Goal: Transaction & Acquisition: Book appointment/travel/reservation

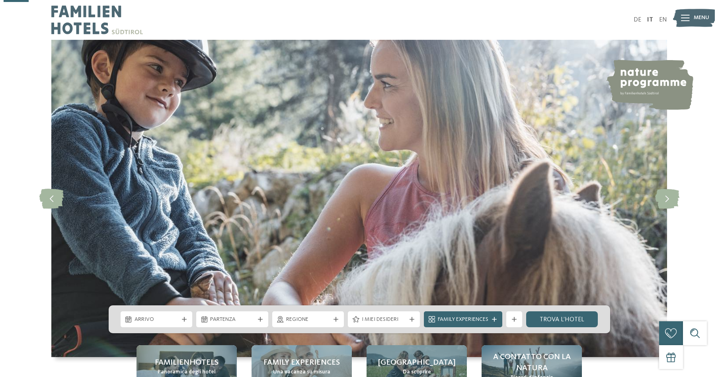
scroll to position [122, 0]
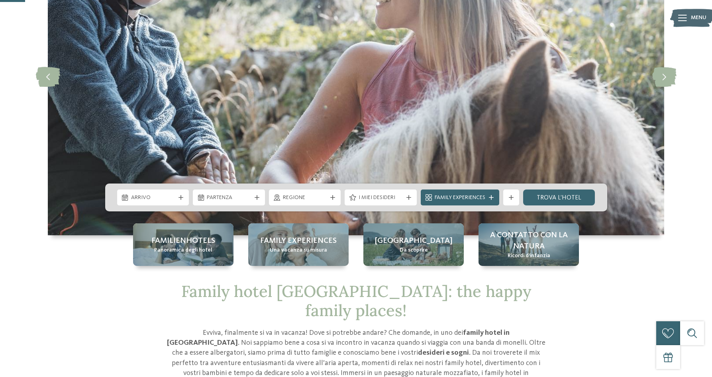
click at [167, 196] on span "Arrivo" at bounding box center [153, 198] width 44 height 8
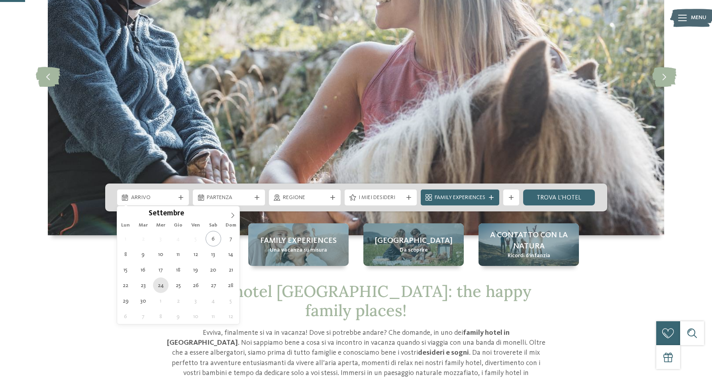
type div "24.09.2025"
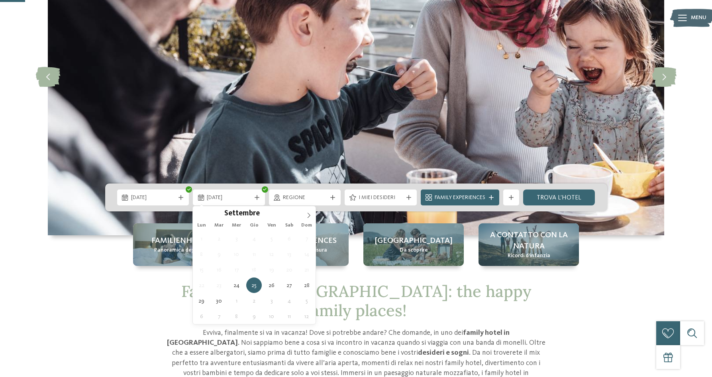
type div "29.09.2025"
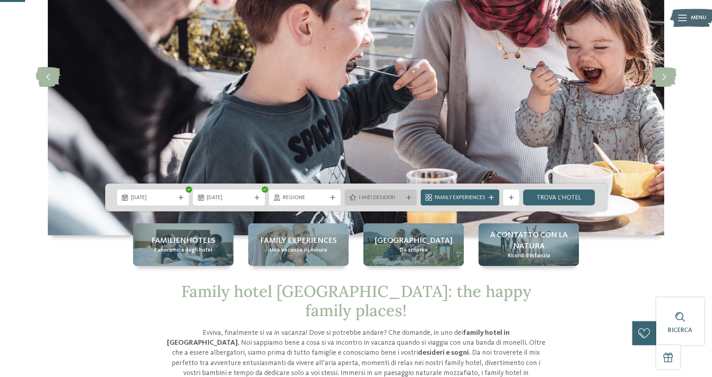
click at [385, 194] on span "I miei desideri" at bounding box center [380, 198] width 44 height 8
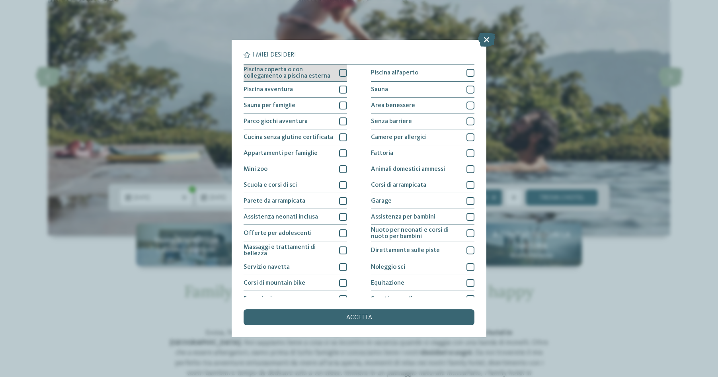
click at [339, 71] on div at bounding box center [343, 73] width 8 height 8
click at [340, 90] on div at bounding box center [343, 90] width 8 height 8
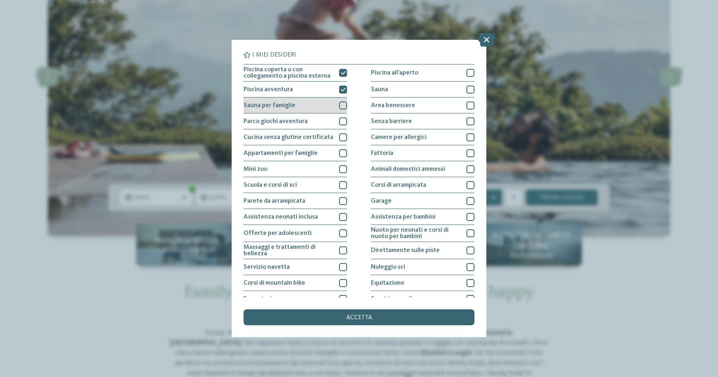
click at [342, 106] on div at bounding box center [343, 106] width 8 height 8
click at [339, 124] on div at bounding box center [343, 121] width 8 height 8
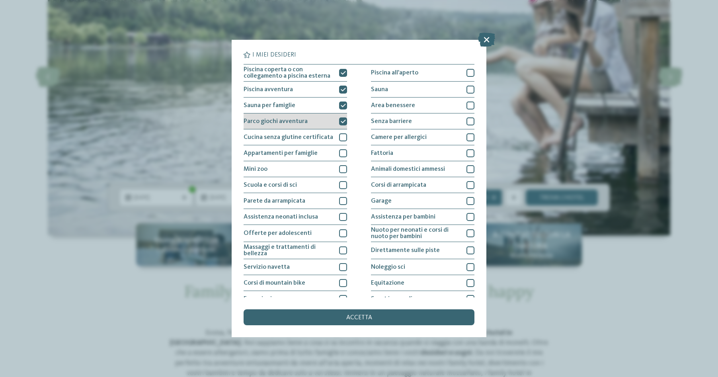
click at [342, 121] on icon at bounding box center [343, 121] width 5 height 5
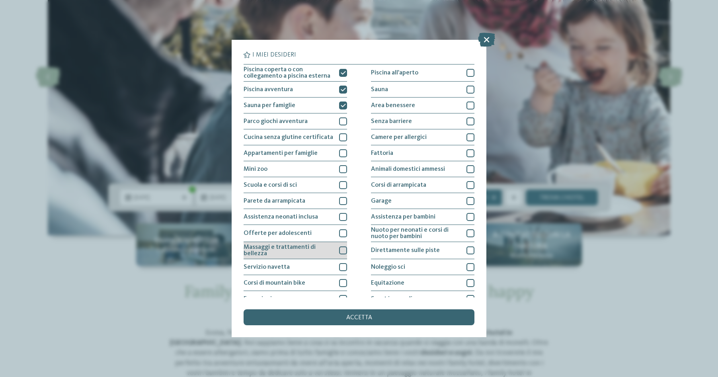
click at [341, 251] on div at bounding box center [343, 251] width 8 height 8
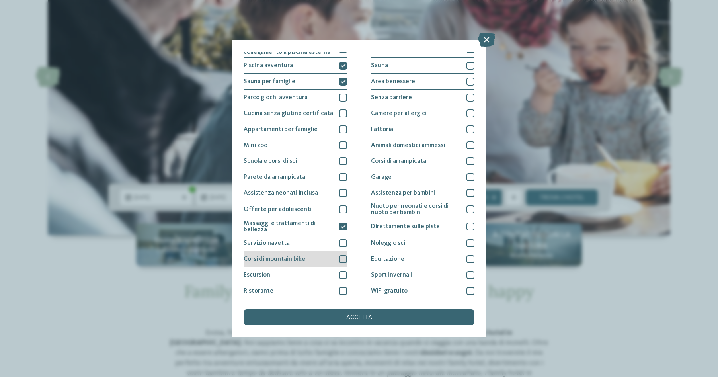
scroll to position [41, 0]
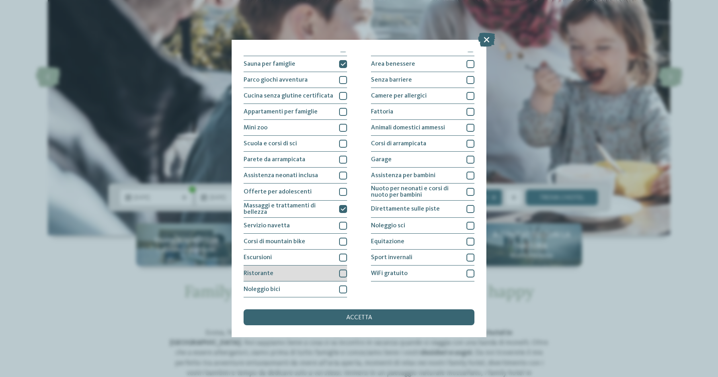
click at [340, 272] on div at bounding box center [343, 274] width 8 height 8
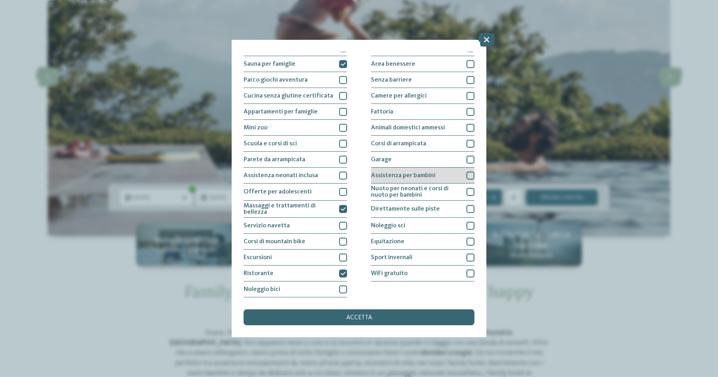
scroll to position [0, 0]
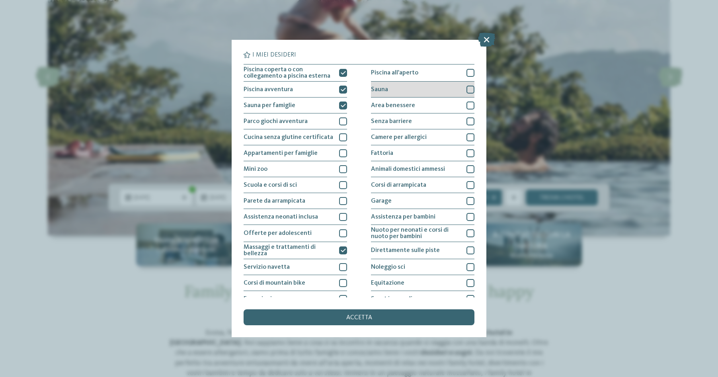
click at [460, 88] on div "Sauna" at bounding box center [423, 90] width 104 height 16
click at [467, 104] on div at bounding box center [471, 106] width 8 height 8
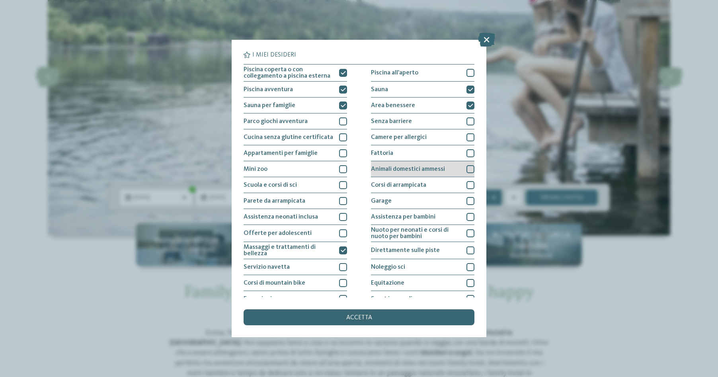
click at [435, 165] on div "Animali domestici ammessi" at bounding box center [423, 169] width 104 height 16
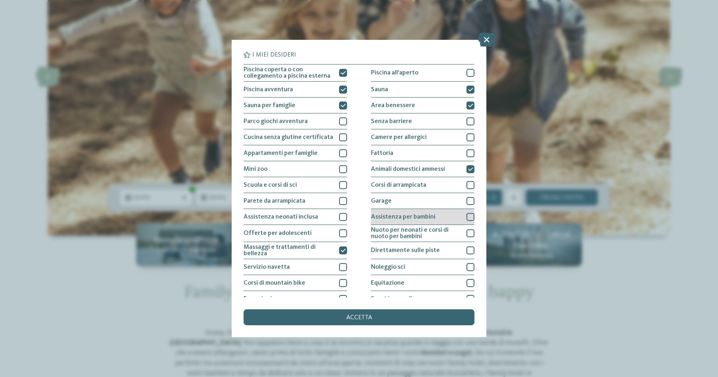
click at [418, 221] on div "Assistenza per bambini" at bounding box center [423, 217] width 104 height 16
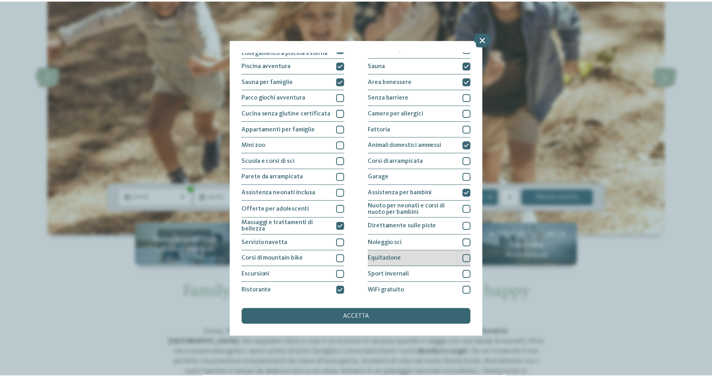
scroll to position [41, 0]
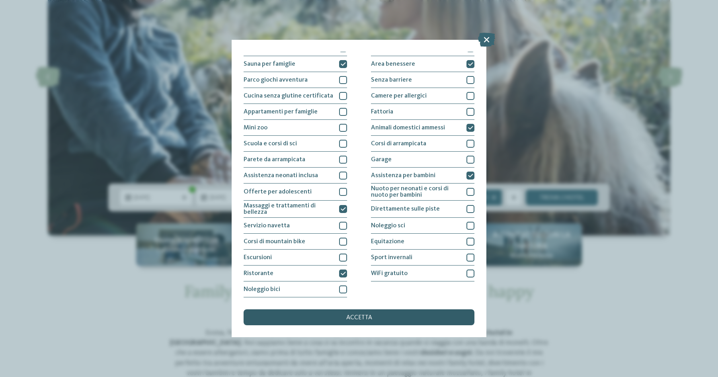
click at [352, 319] on span "accetta" at bounding box center [359, 318] width 26 height 6
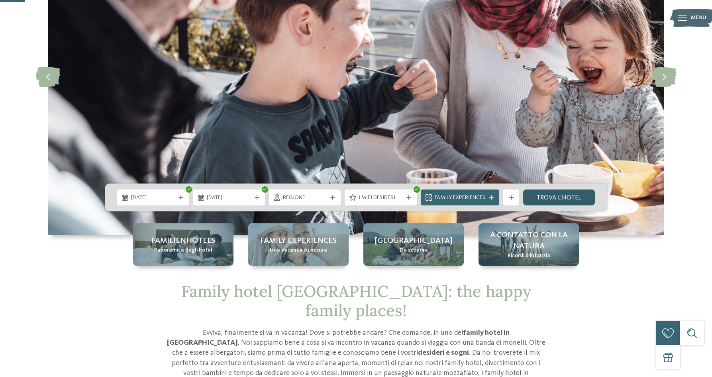
click at [545, 195] on link "trova l’hotel" at bounding box center [559, 198] width 72 height 16
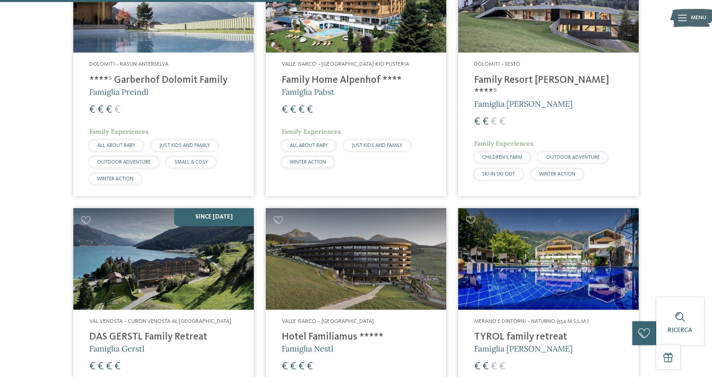
scroll to position [298, 0]
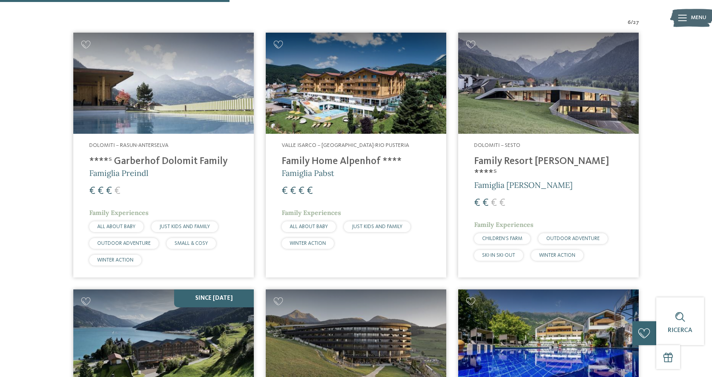
click at [140, 82] on img at bounding box center [163, 84] width 180 height 102
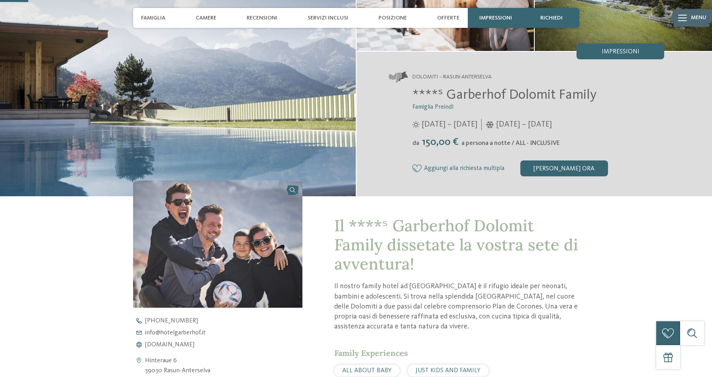
scroll to position [244, 0]
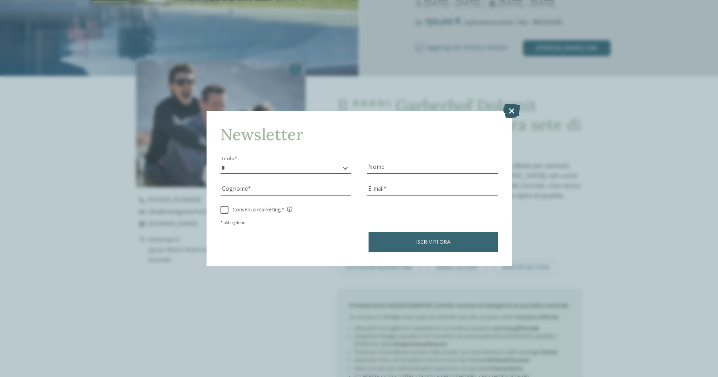
click at [512, 109] on icon at bounding box center [511, 111] width 17 height 14
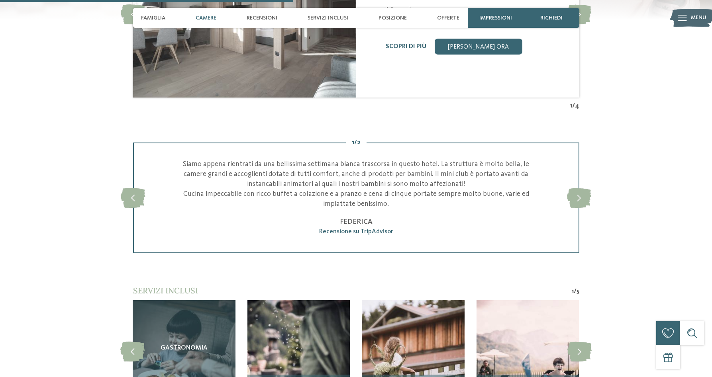
scroll to position [1178, 0]
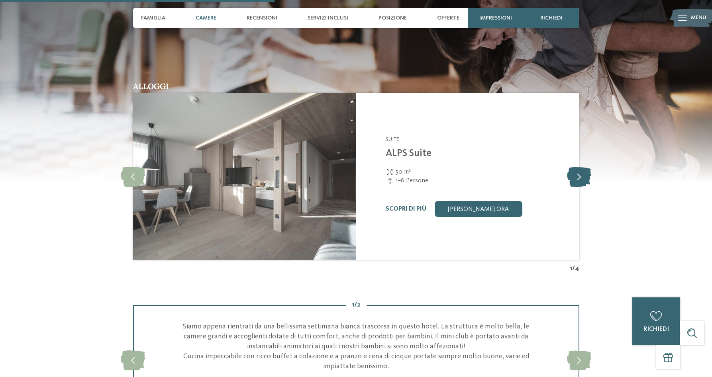
click at [583, 186] on icon at bounding box center [579, 176] width 24 height 20
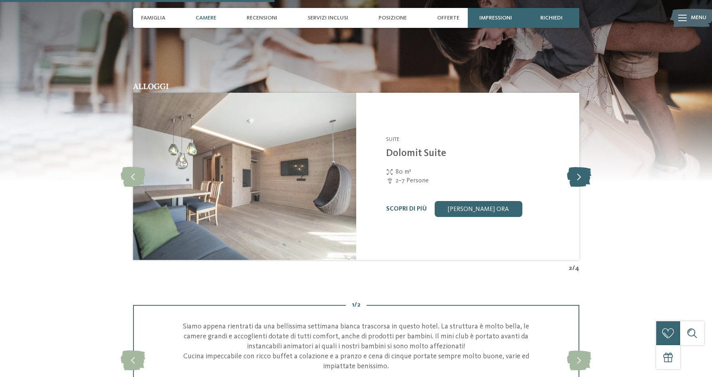
click at [583, 186] on icon at bounding box center [579, 176] width 24 height 20
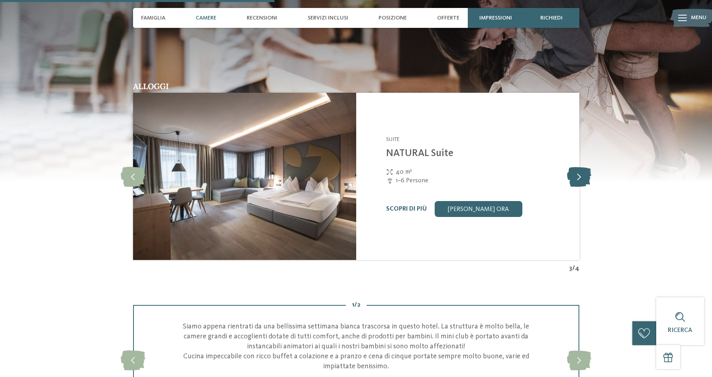
click at [583, 186] on icon at bounding box center [579, 176] width 24 height 20
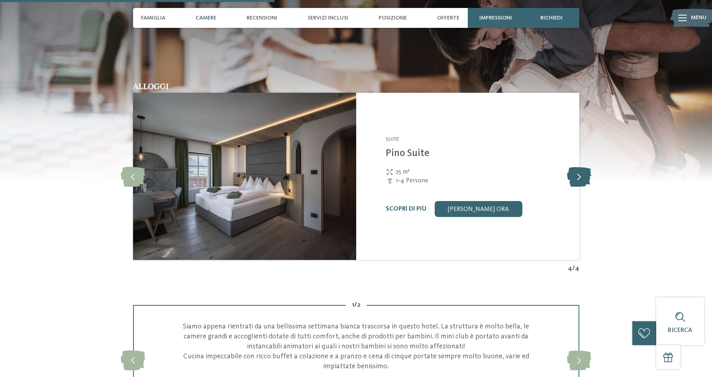
click at [583, 186] on icon at bounding box center [579, 176] width 24 height 20
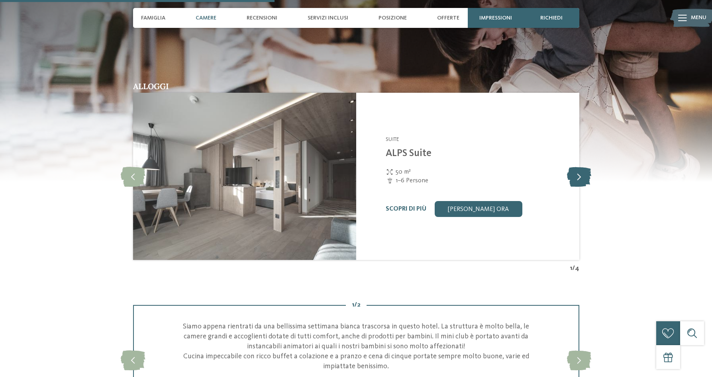
click at [583, 186] on icon at bounding box center [579, 176] width 24 height 20
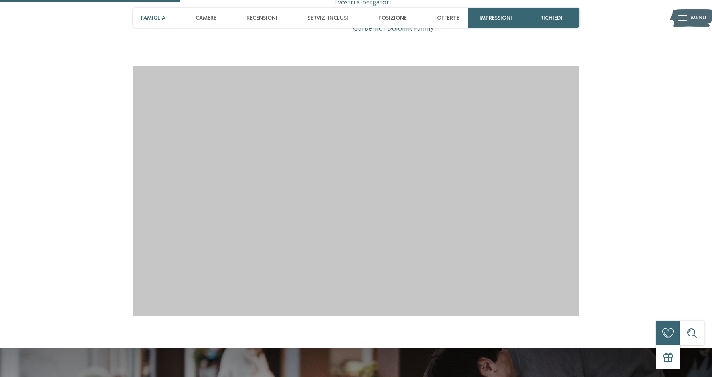
scroll to position [772, 0]
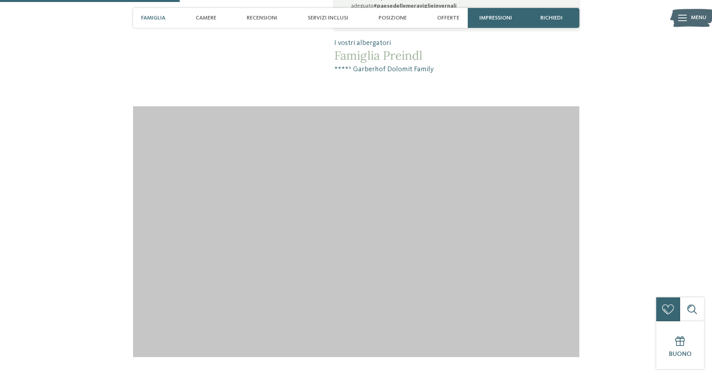
click at [151, 19] on span "Famiglia" at bounding box center [153, 18] width 24 height 7
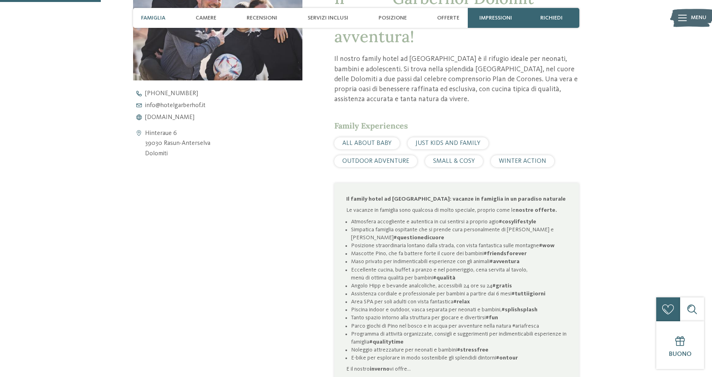
scroll to position [274, 0]
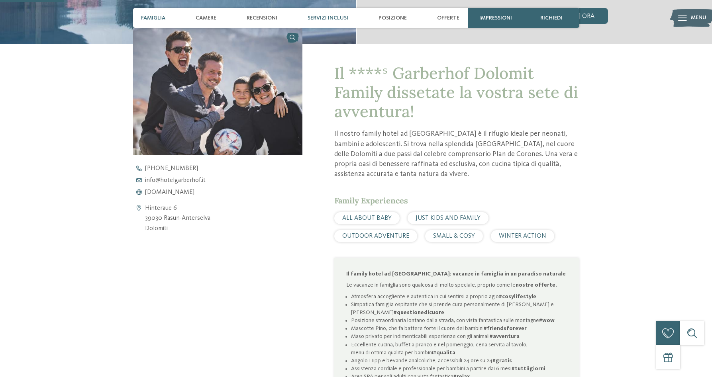
click at [323, 16] on span "Servizi inclusi" at bounding box center [327, 18] width 41 height 7
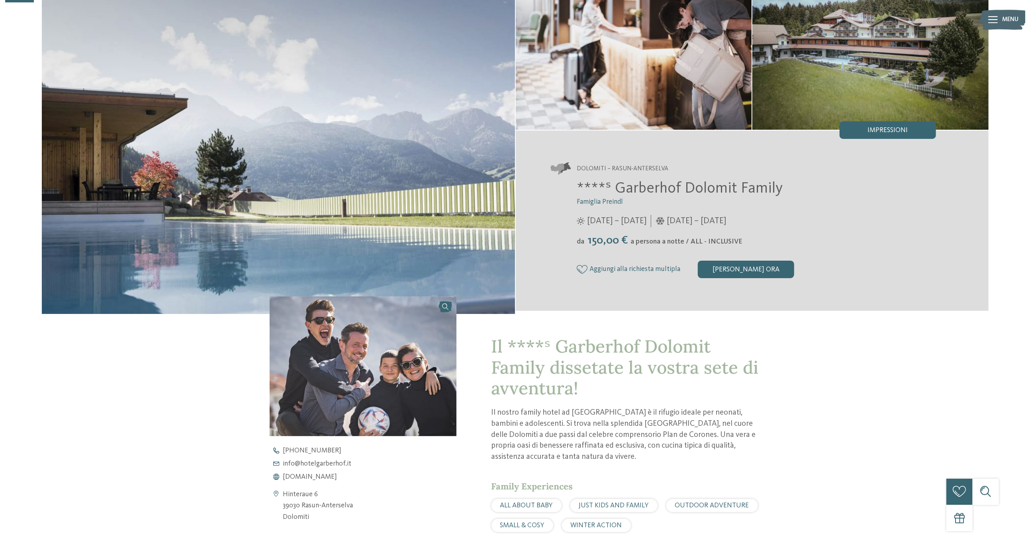
scroll to position [0, 0]
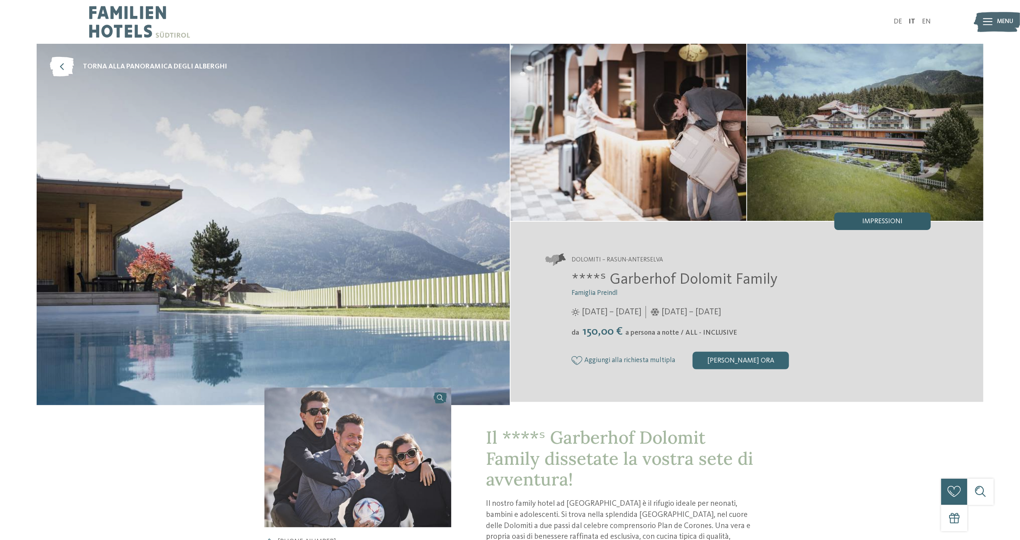
click at [711, 221] on span "Impressioni" at bounding box center [883, 221] width 40 height 7
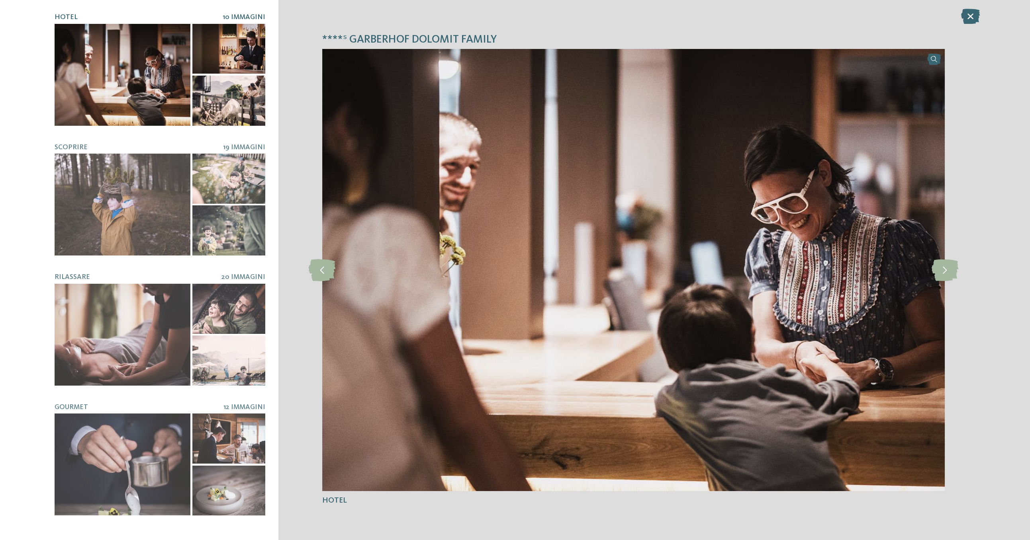
click at [129, 67] on div at bounding box center [123, 75] width 136 height 102
click at [711, 270] on icon at bounding box center [944, 270] width 27 height 22
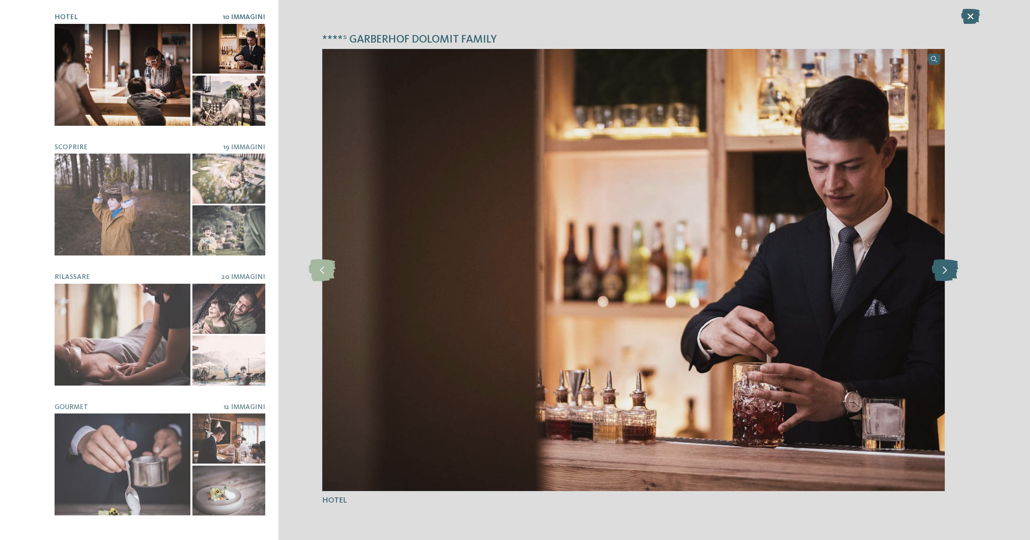
click at [711, 270] on icon at bounding box center [944, 270] width 27 height 22
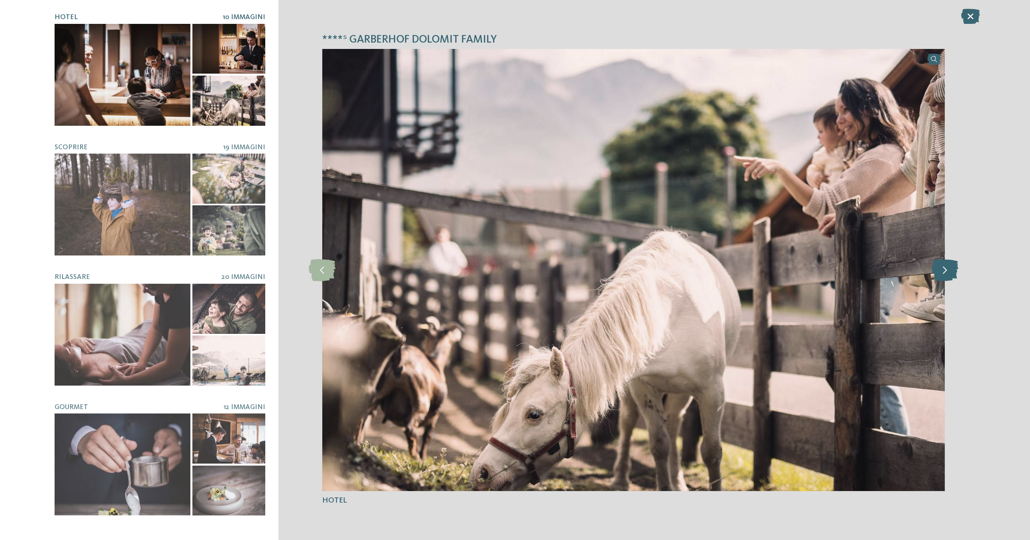
click at [711, 270] on icon at bounding box center [944, 270] width 27 height 22
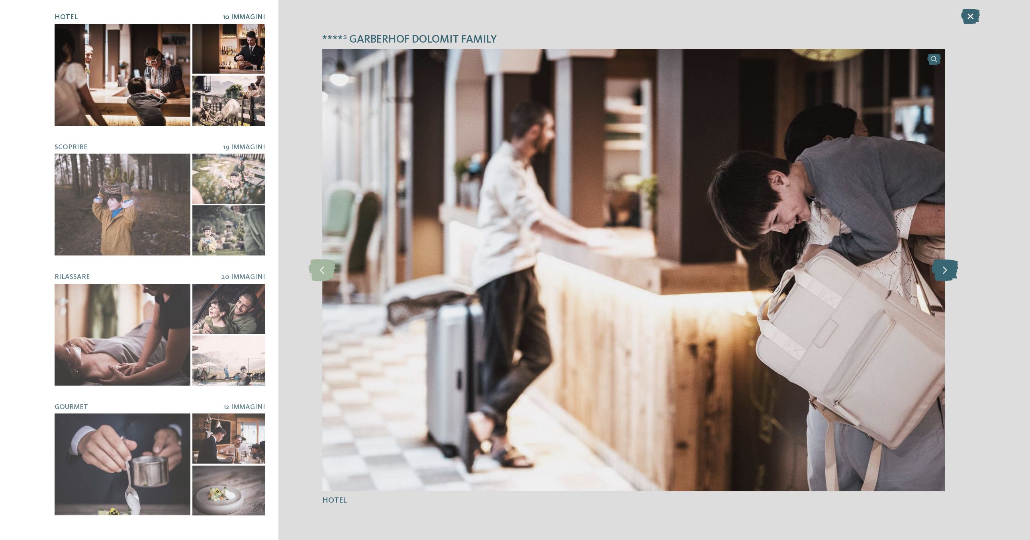
click at [711, 270] on icon at bounding box center [944, 270] width 27 height 22
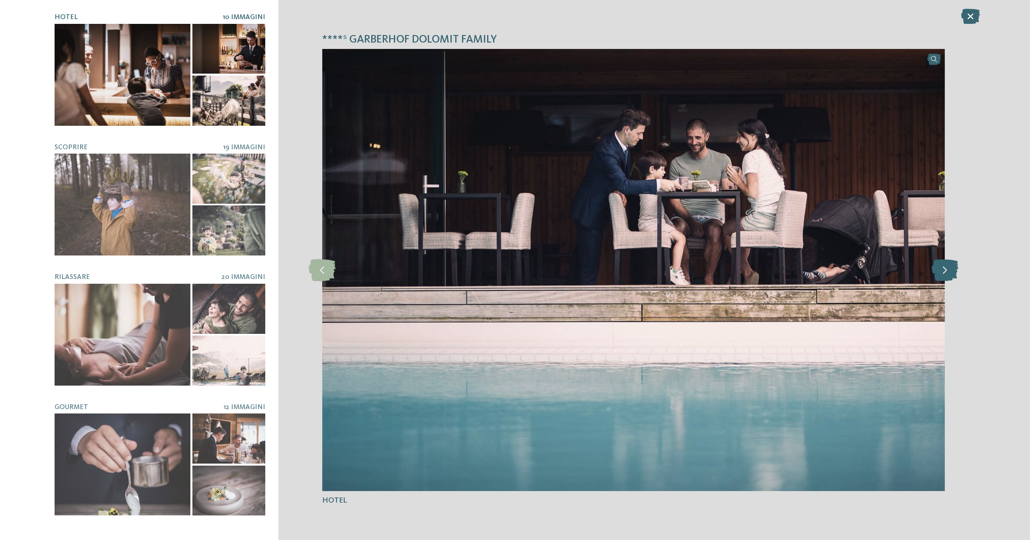
click at [711, 270] on icon at bounding box center [944, 270] width 27 height 22
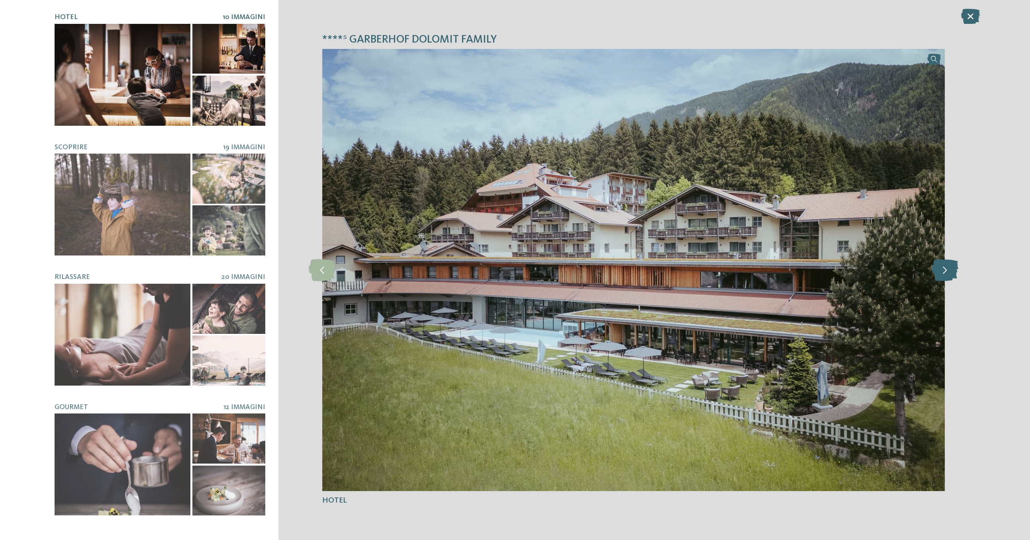
click at [711, 270] on icon at bounding box center [944, 270] width 27 height 22
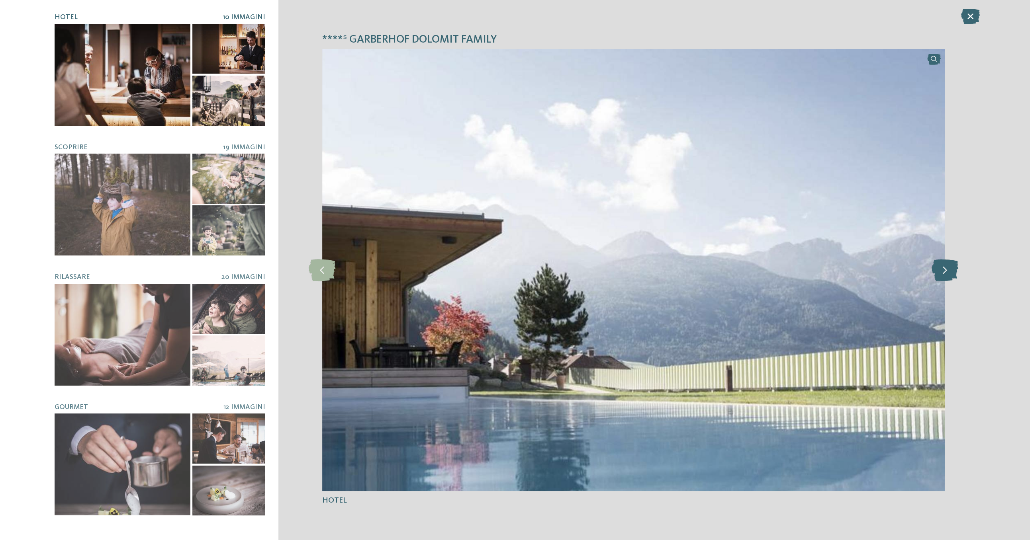
click at [711, 270] on icon at bounding box center [944, 270] width 27 height 22
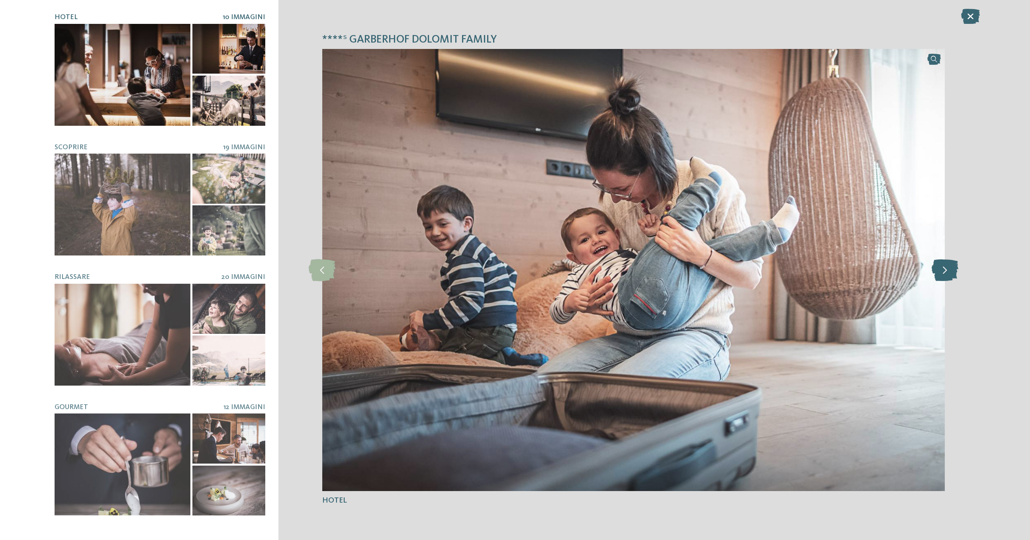
click at [711, 270] on icon at bounding box center [944, 270] width 27 height 22
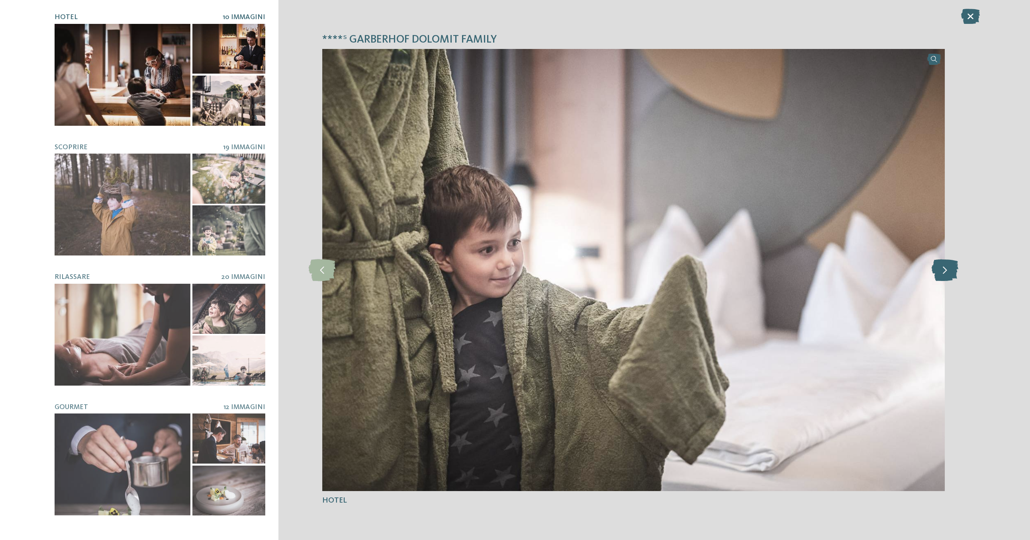
click at [711, 270] on icon at bounding box center [944, 270] width 27 height 22
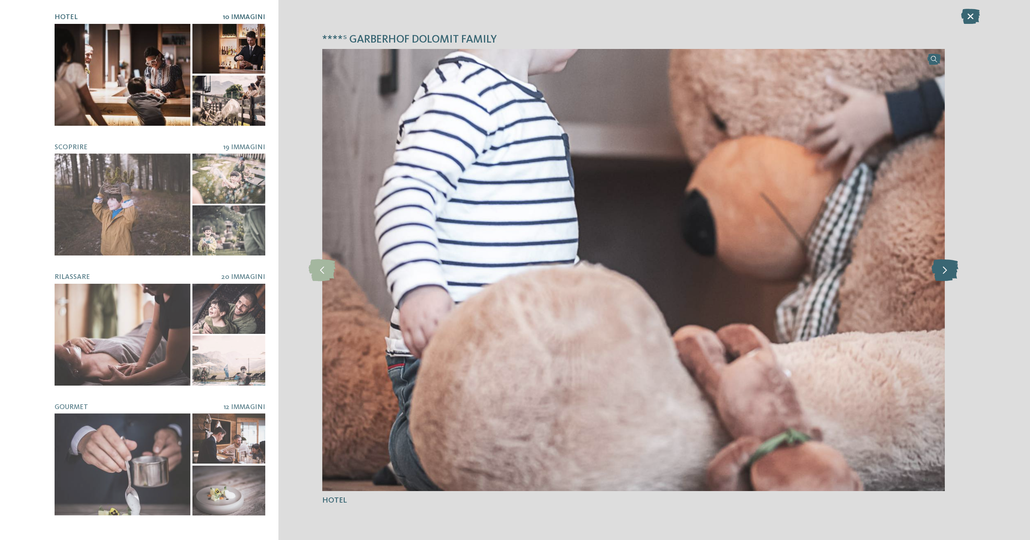
click at [711, 270] on icon at bounding box center [944, 270] width 27 height 22
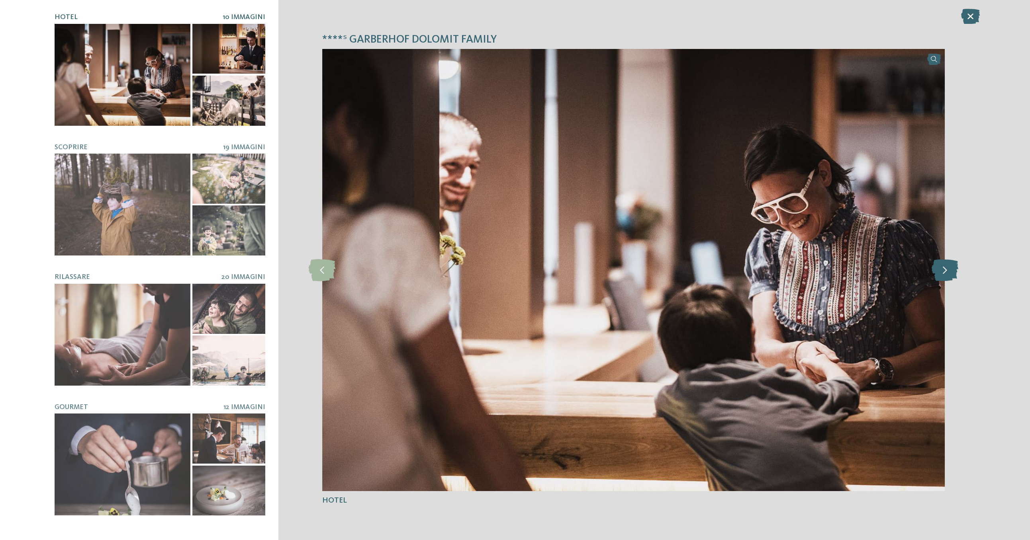
click at [711, 270] on icon at bounding box center [944, 270] width 27 height 22
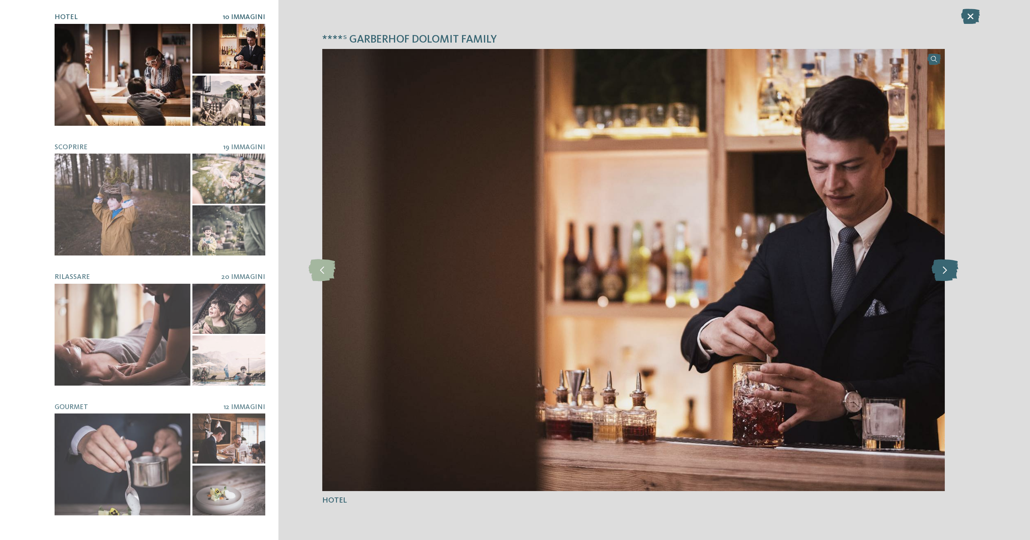
click at [711, 270] on icon at bounding box center [944, 270] width 27 height 22
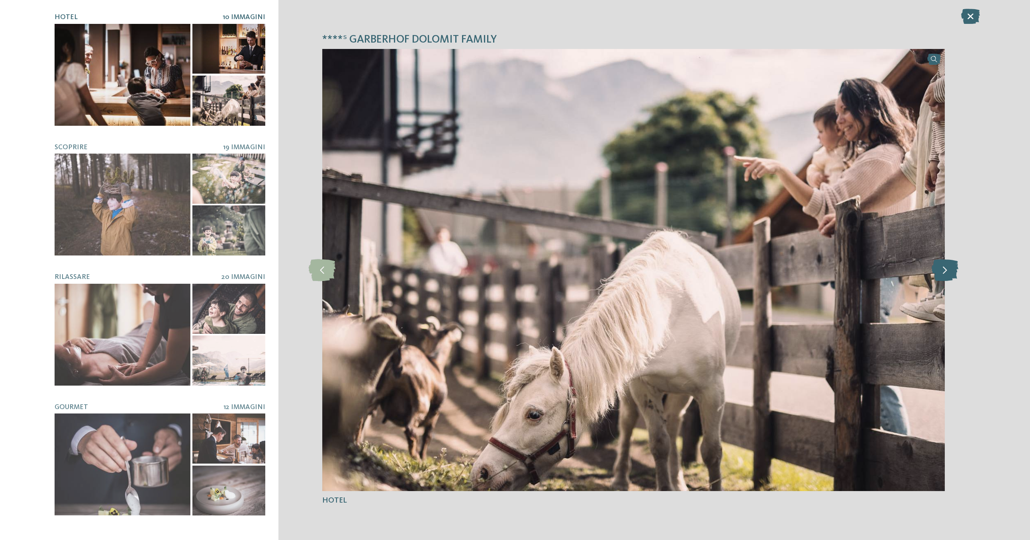
click at [711, 270] on icon at bounding box center [944, 270] width 27 height 22
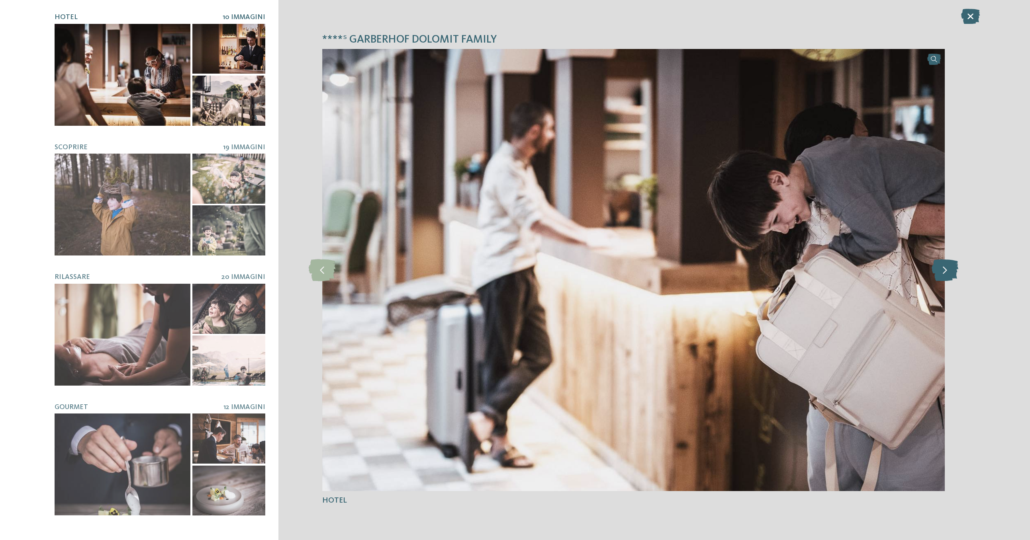
click at [711, 270] on icon at bounding box center [944, 270] width 27 height 22
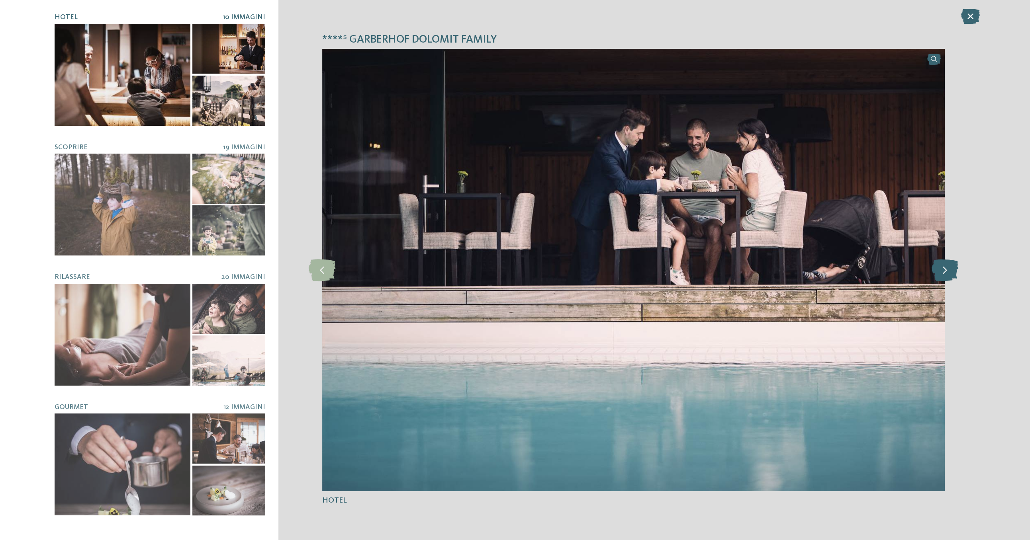
click at [711, 270] on icon at bounding box center [944, 270] width 27 height 22
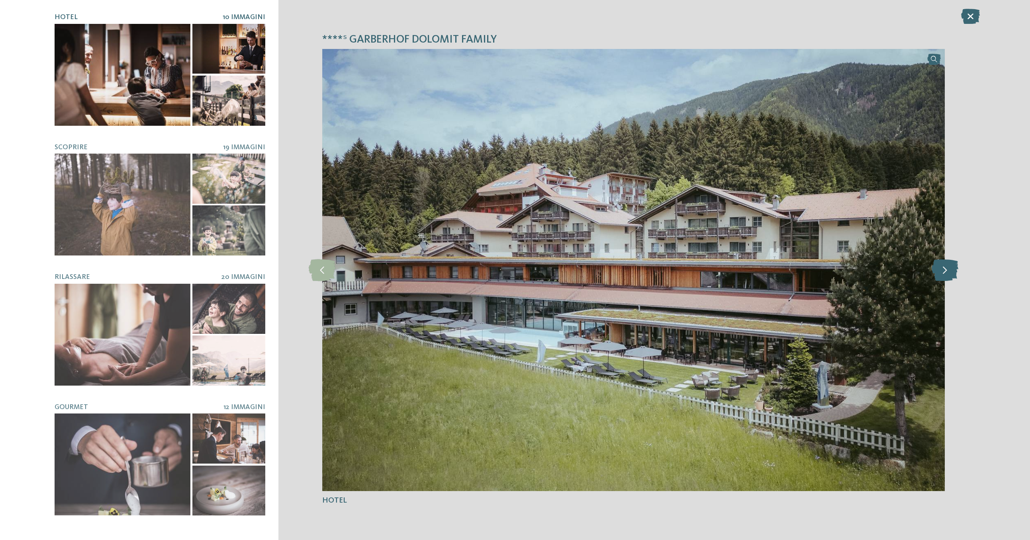
click at [711, 270] on icon at bounding box center [944, 270] width 27 height 22
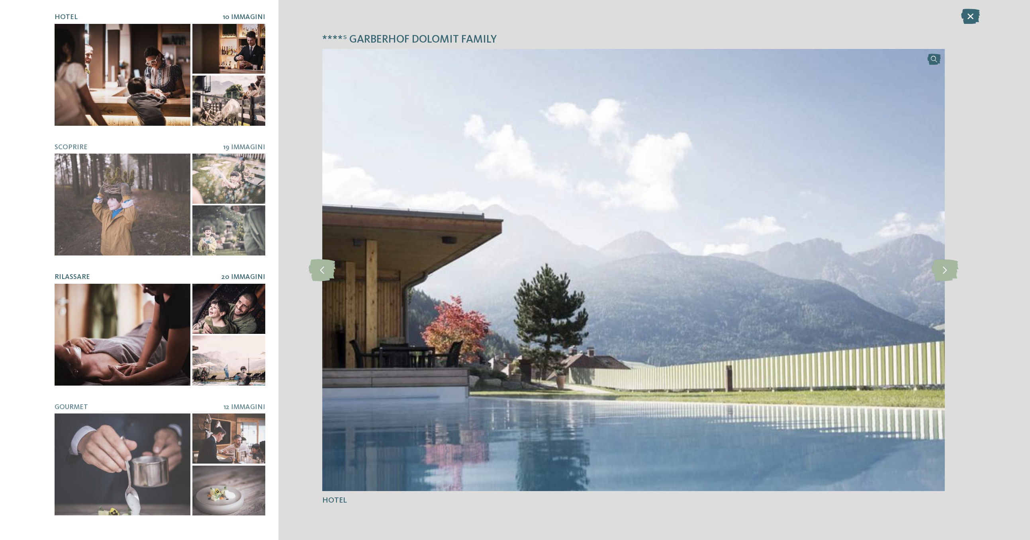
click at [77, 274] on span "Rilassare" at bounding box center [72, 277] width 35 height 7
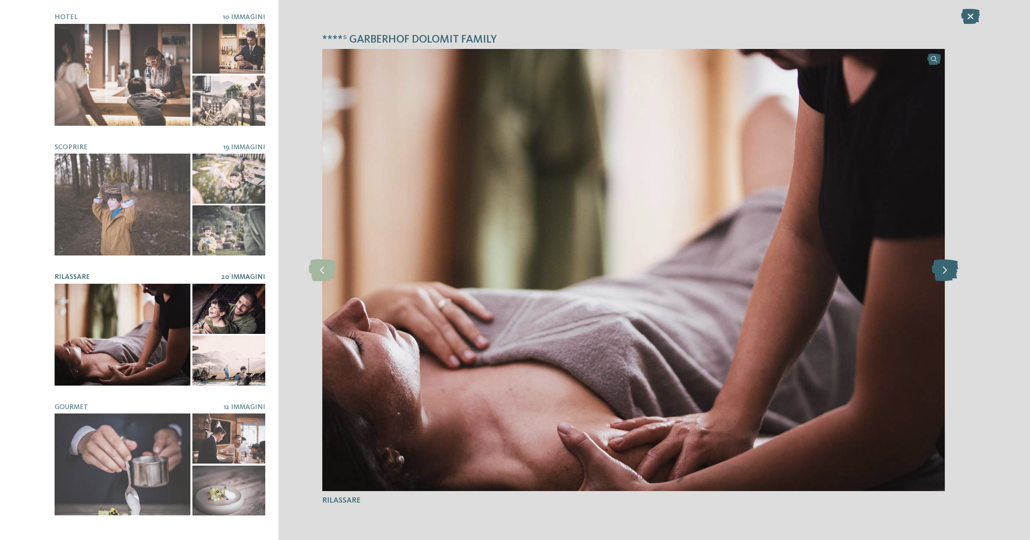
click at [711, 270] on icon at bounding box center [944, 270] width 27 height 22
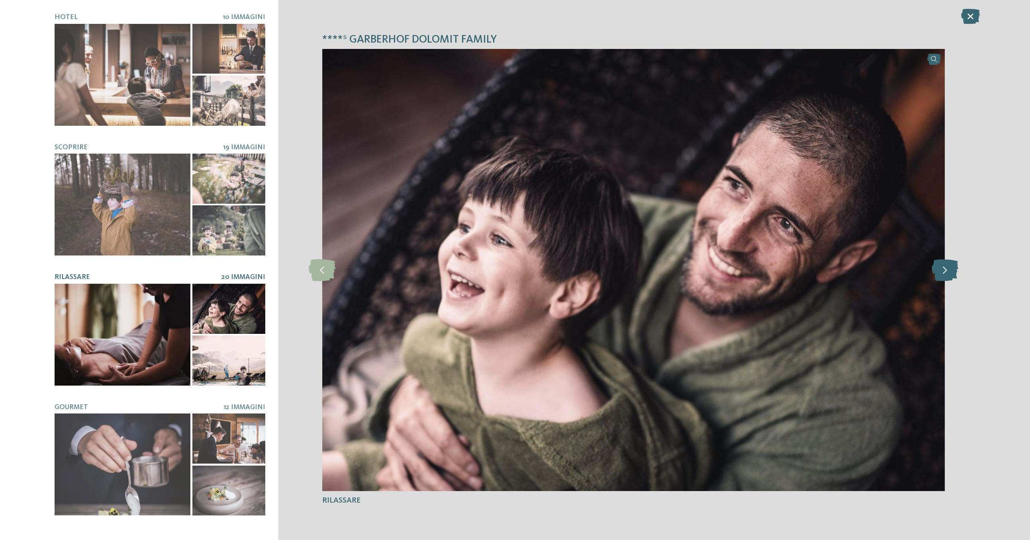
click at [711, 270] on icon at bounding box center [944, 270] width 27 height 22
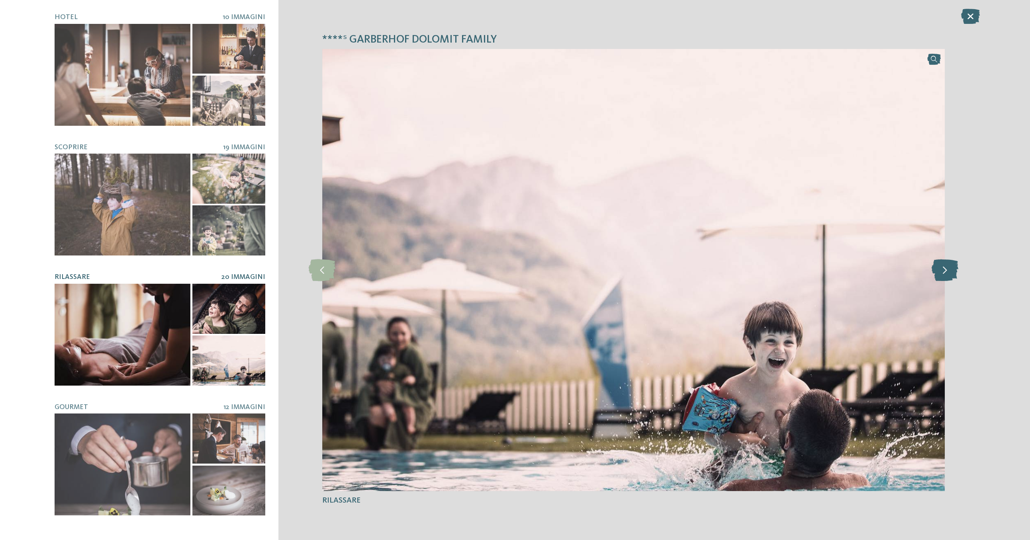
click at [711, 270] on icon at bounding box center [944, 270] width 27 height 22
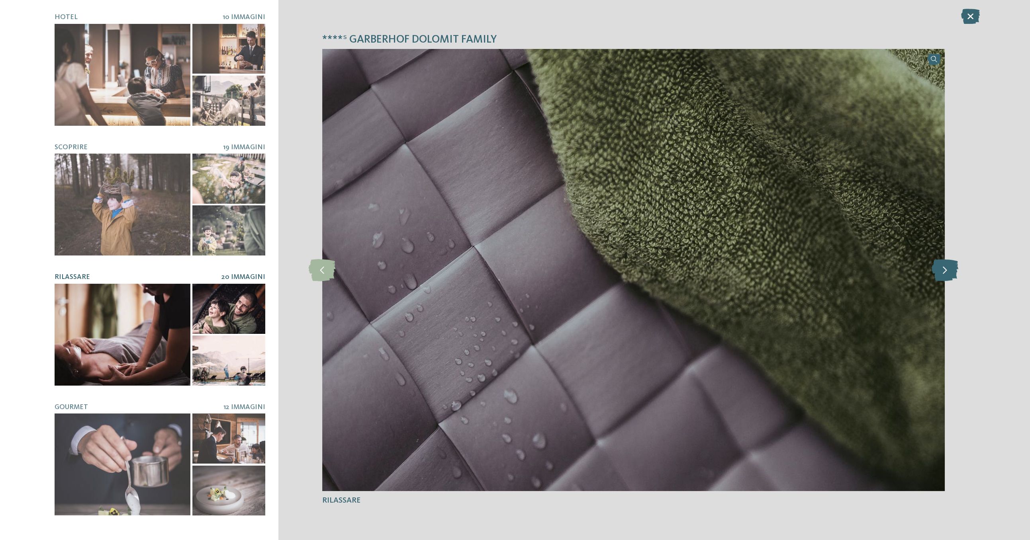
click at [711, 270] on icon at bounding box center [944, 270] width 27 height 22
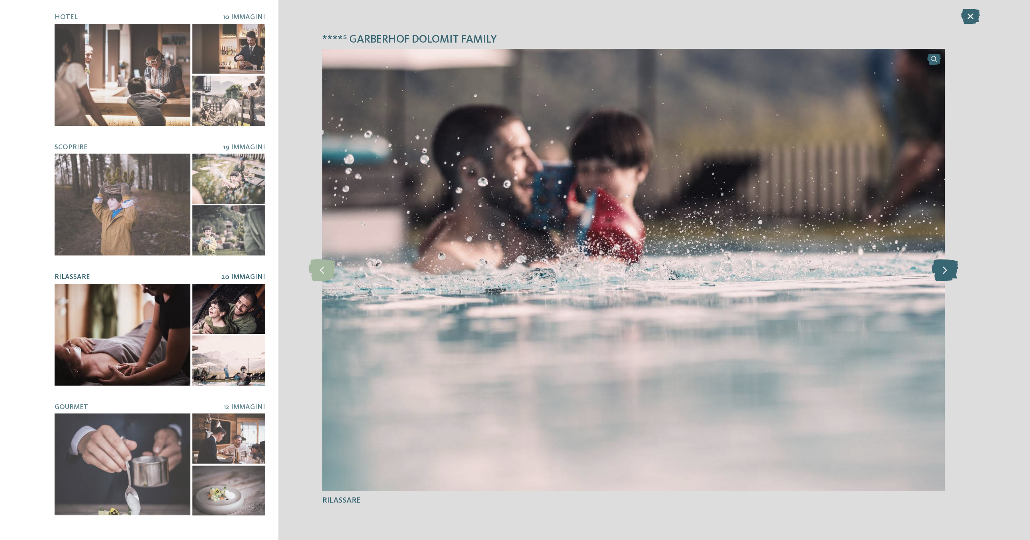
click at [711, 270] on icon at bounding box center [944, 270] width 27 height 22
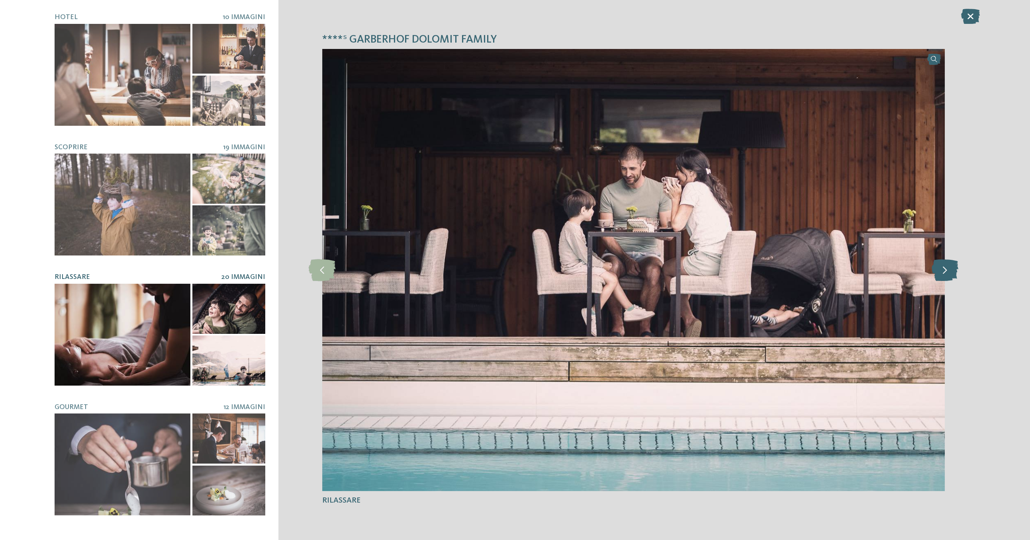
click at [711, 270] on icon at bounding box center [944, 270] width 27 height 22
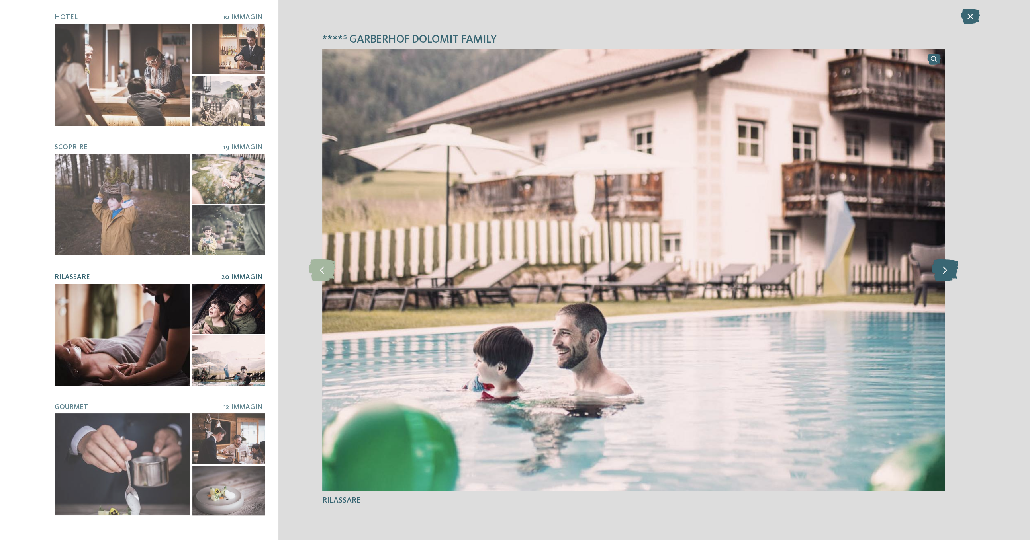
click at [711, 270] on icon at bounding box center [944, 270] width 27 height 22
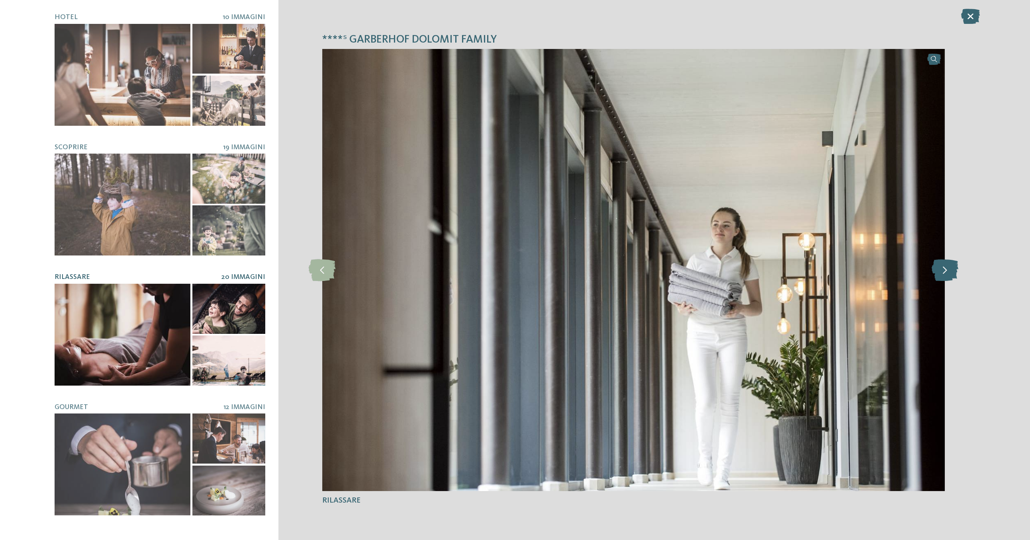
click at [711, 270] on icon at bounding box center [944, 270] width 27 height 22
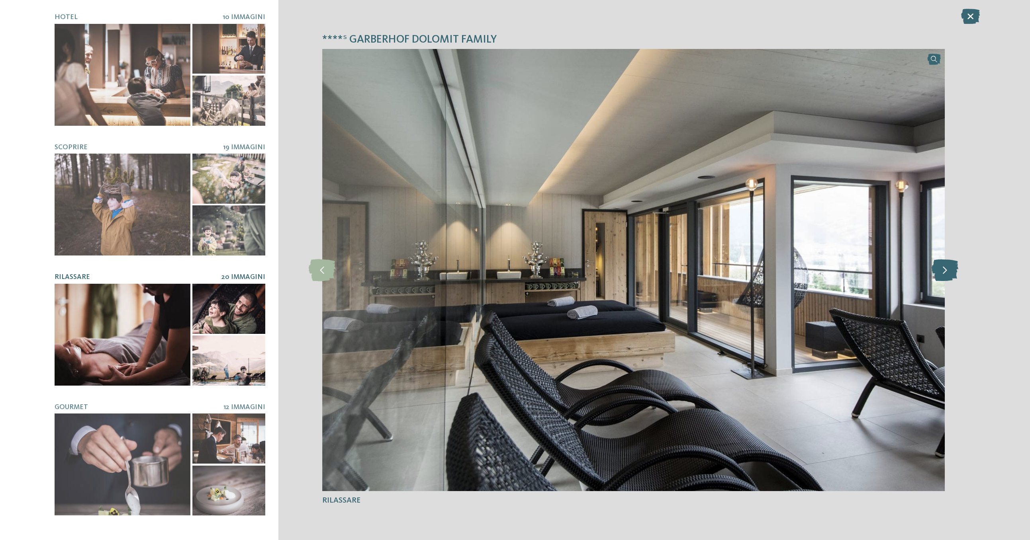
click at [711, 270] on icon at bounding box center [944, 270] width 27 height 22
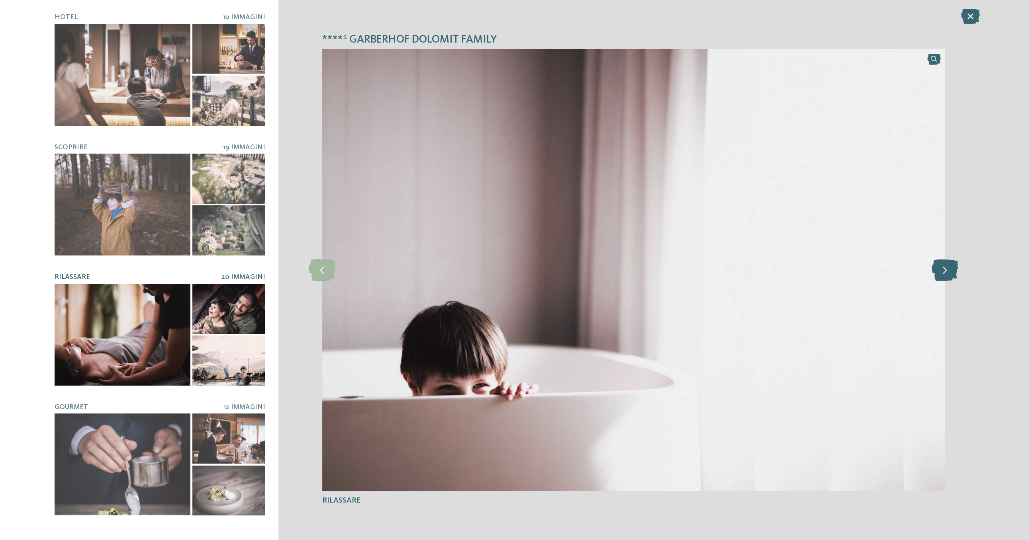
click at [711, 270] on icon at bounding box center [944, 270] width 27 height 22
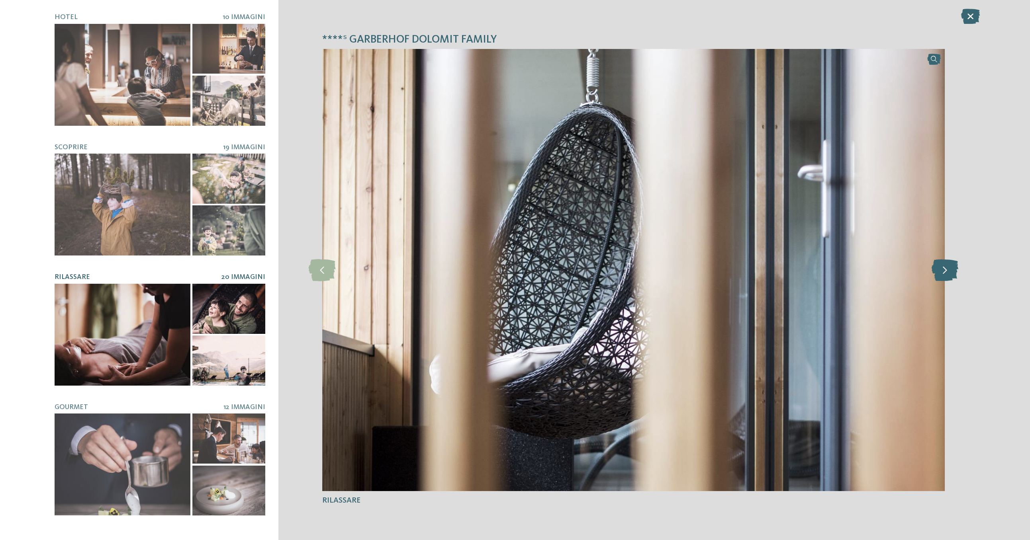
click at [711, 270] on icon at bounding box center [944, 270] width 27 height 22
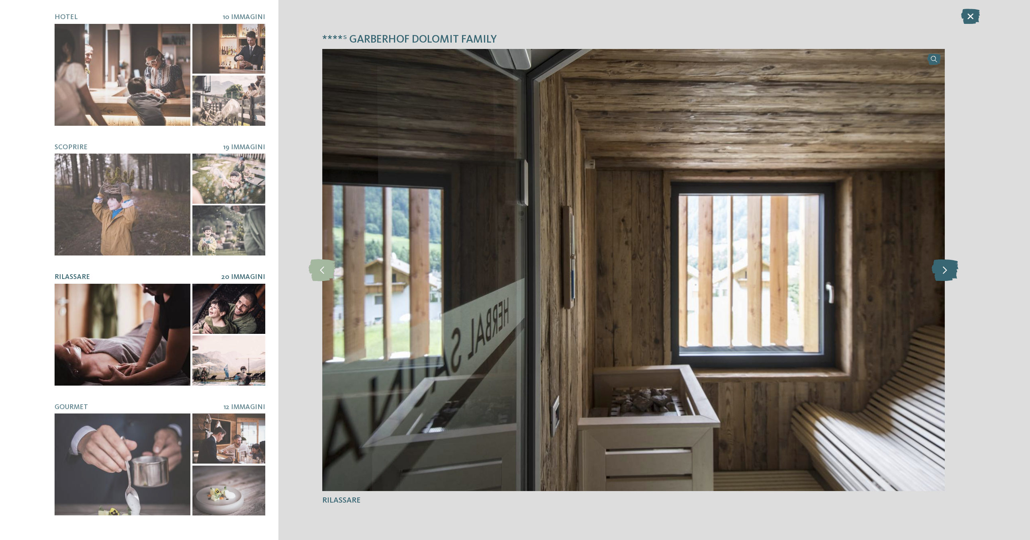
click at [711, 270] on icon at bounding box center [944, 270] width 27 height 22
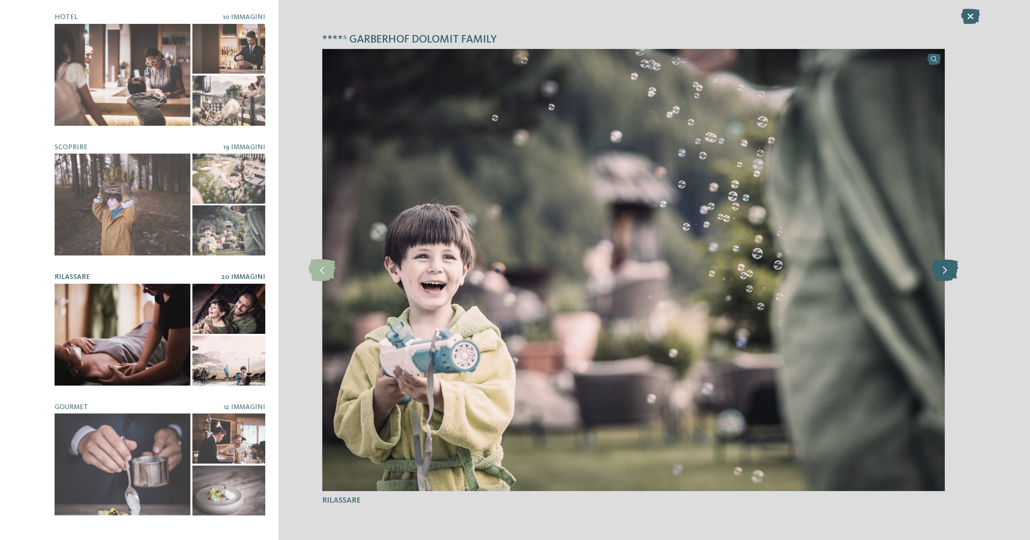
click at [711, 270] on icon at bounding box center [944, 270] width 27 height 22
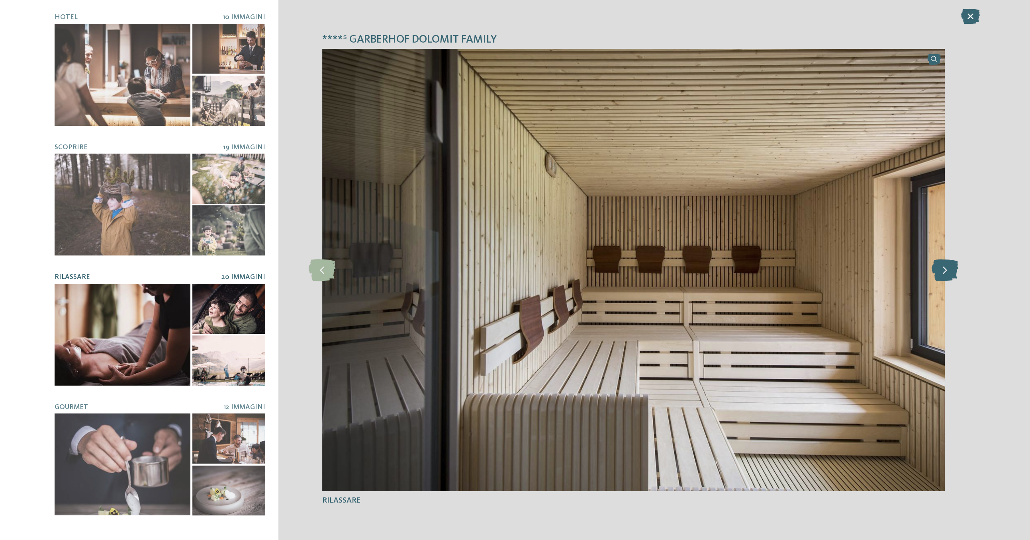
click at [711, 270] on icon at bounding box center [944, 270] width 27 height 22
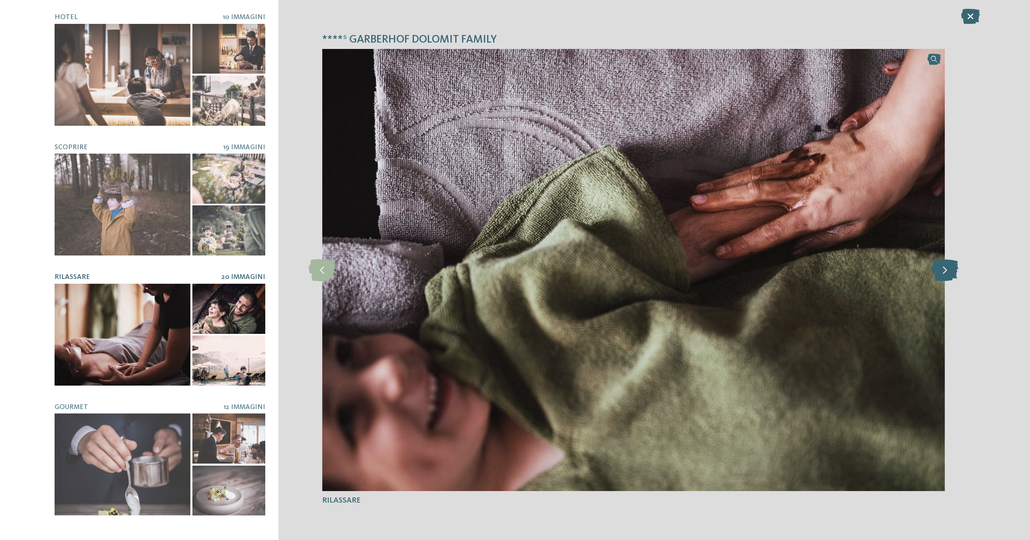
click at [711, 270] on icon at bounding box center [944, 270] width 27 height 22
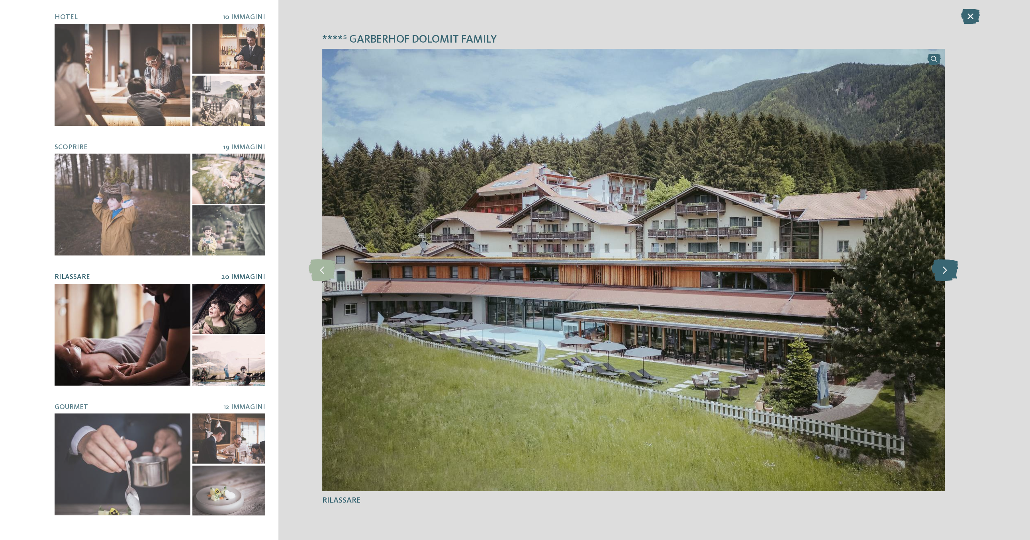
click at [711, 270] on icon at bounding box center [944, 270] width 27 height 22
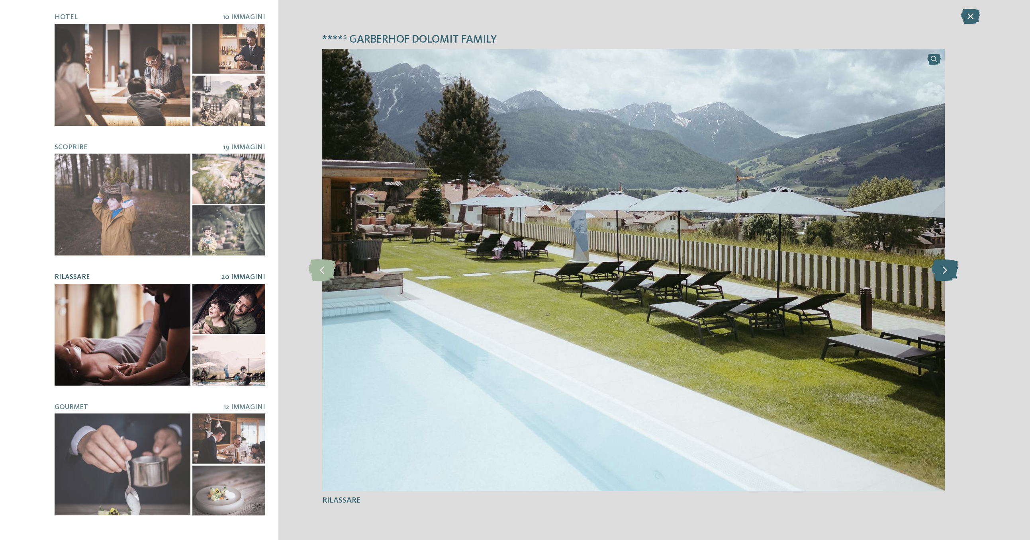
click at [711, 270] on icon at bounding box center [944, 270] width 27 height 22
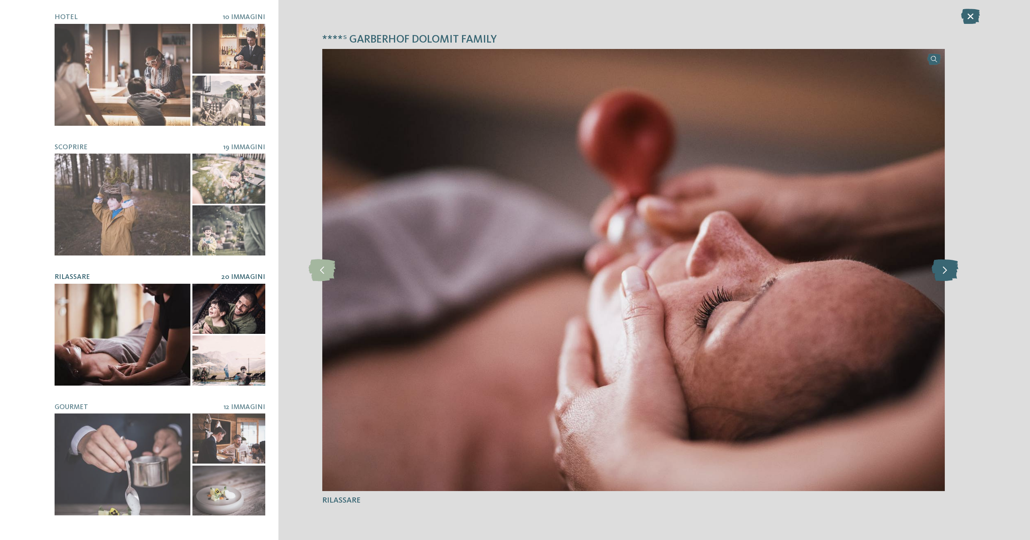
click at [711, 270] on icon at bounding box center [944, 270] width 27 height 22
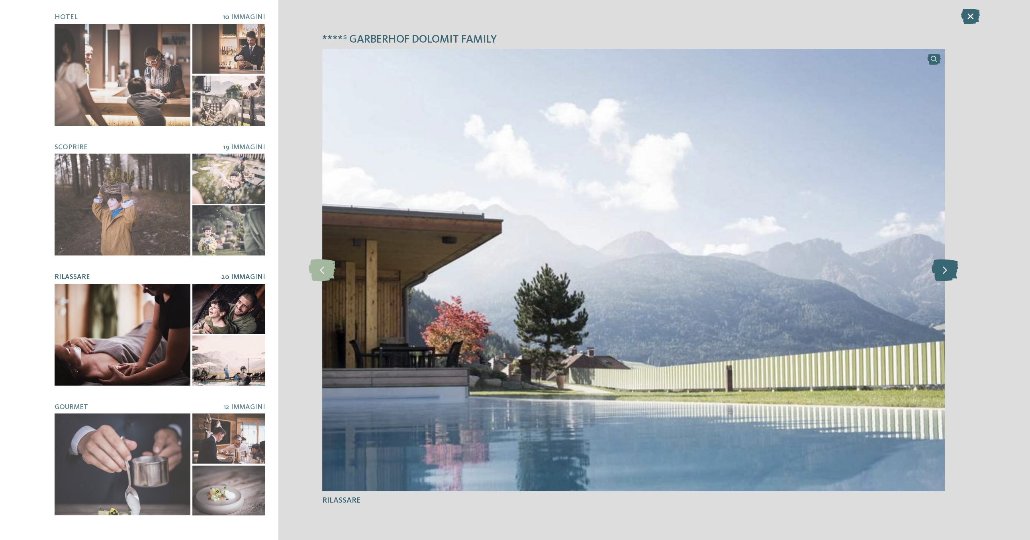
click at [711, 270] on icon at bounding box center [944, 270] width 27 height 22
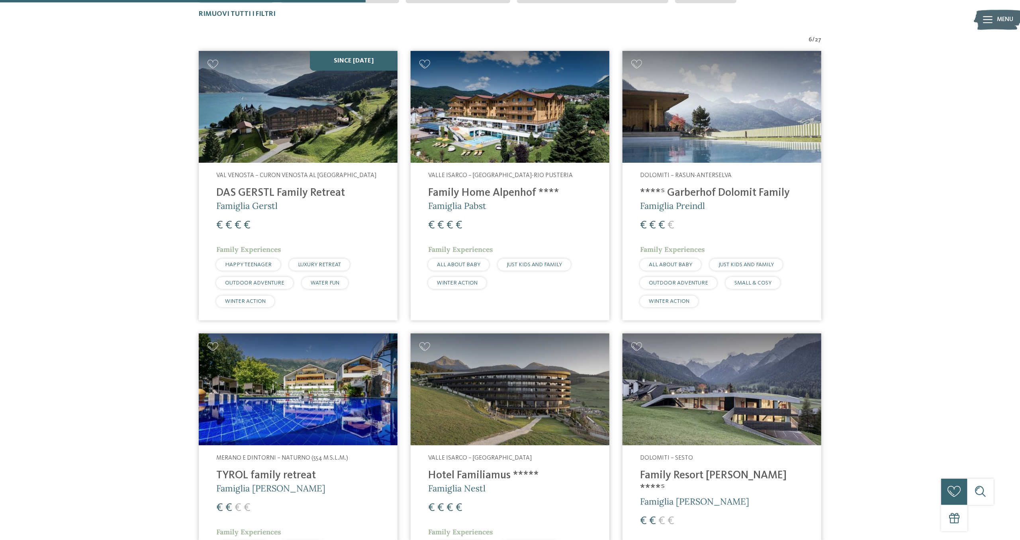
scroll to position [313, 0]
click at [511, 139] on img at bounding box center [510, 107] width 199 height 112
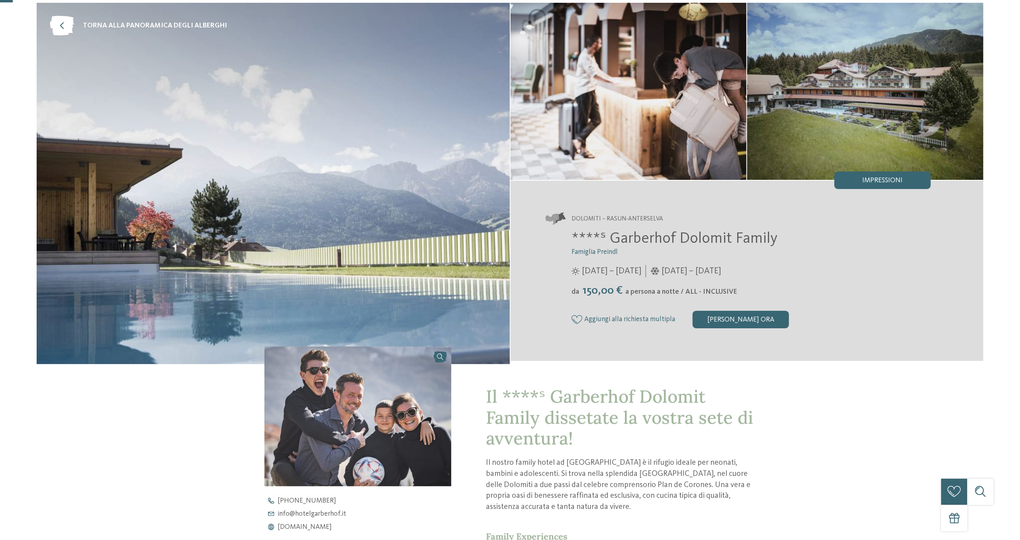
scroll to position [82, 0]
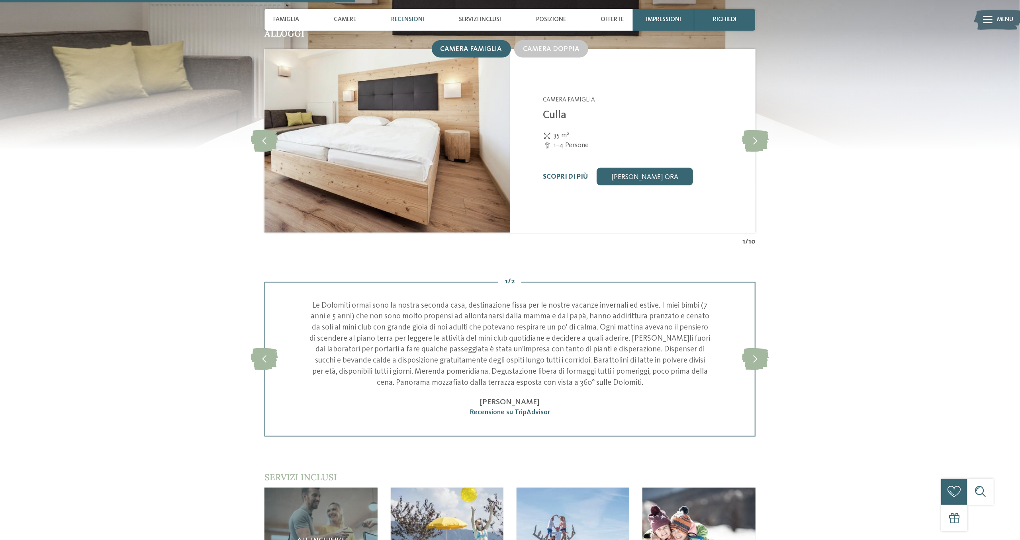
scroll to position [1192, 0]
